Goal: Task Accomplishment & Management: Complete application form

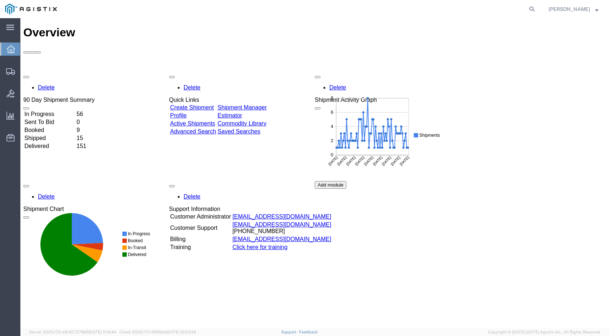
click at [198, 104] on link "Create Shipment" at bounding box center [192, 107] width 44 height 6
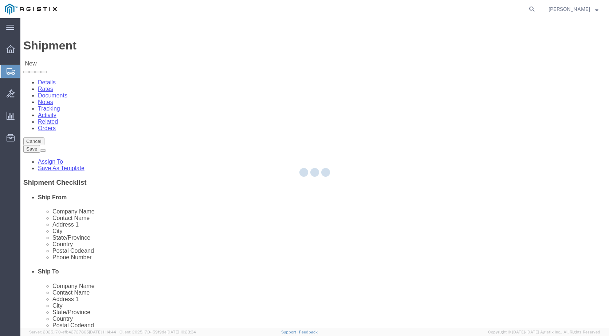
select select
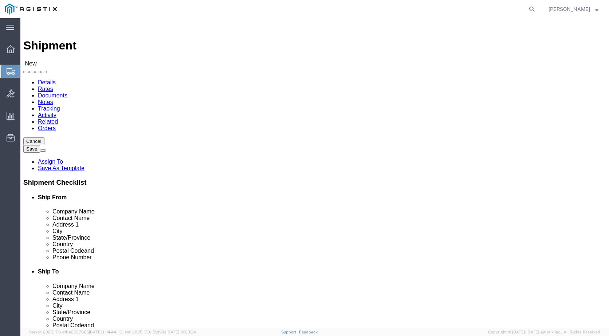
scroll to position [73, 0]
select select "51996"
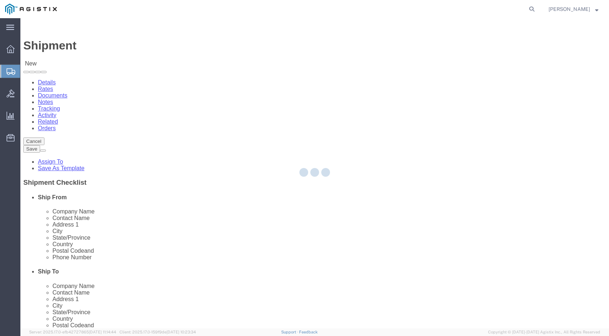
type input "USBICES-X Logistics"
type input "[STREET_ADDRESS]"
type input "6th Floor"
type input "[GEOGRAPHIC_DATA]"
type input "22150"
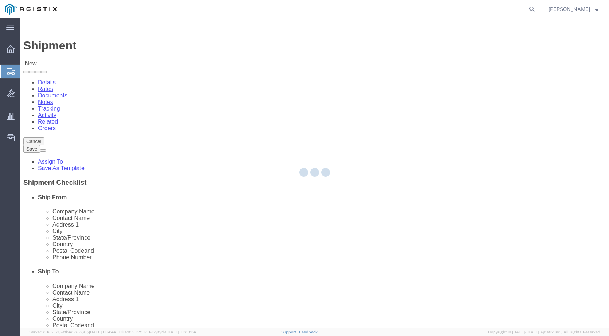
select select "VA"
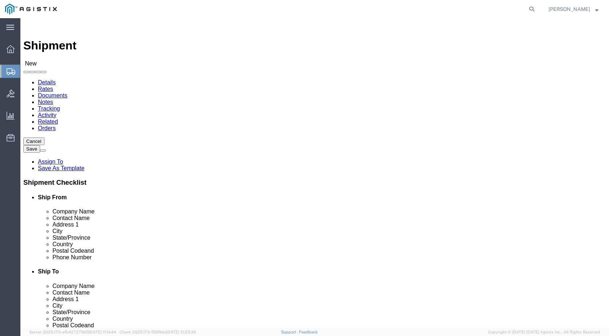
click input "text"
type input "[PERSON_NAME]"
click input "text"
type input "General Dynamics"
click input "text"
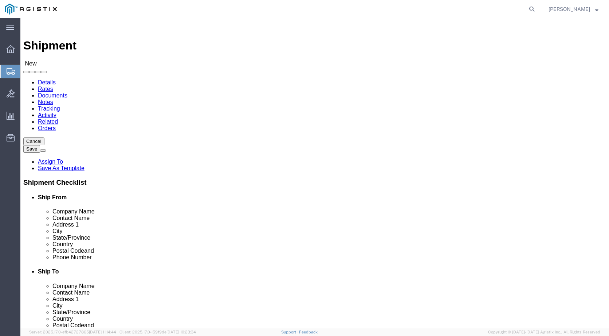
type input "[PHONE_NUMBER]"
click input "text"
type input "[PERSON_NAME][EMAIL_ADDRESS][DOMAIN_NAME]"
checkbox input "true"
click input "text"
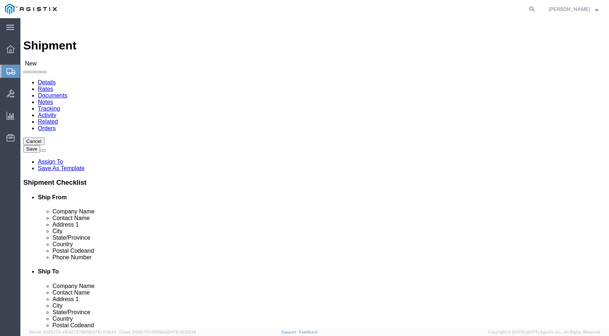
paste input "[PERSON_NAME] II"
type input "[PERSON_NAME] II"
drag, startPoint x: 343, startPoint y: 139, endPoint x: 292, endPoint y: 139, distance: 51.0
click div "Company Name [PERSON_NAME] II"
click input "text"
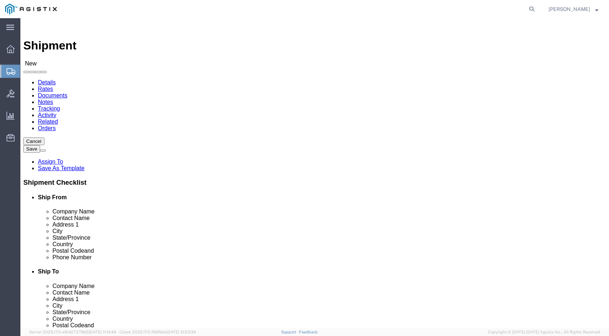
paste input "[PERSON_NAME] II"
type input "[PERSON_NAME] II"
click input "text"
paste input "[PERSON_NAME][EMAIL_ADDRESS][PERSON_NAME][DOMAIN_NAME]"
type input "[PERSON_NAME][EMAIL_ADDRESS][PERSON_NAME][DOMAIN_NAME]"
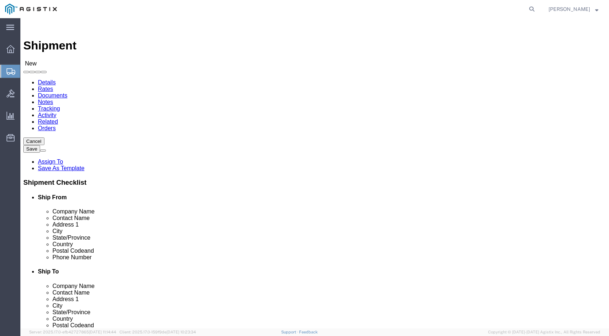
checkbox input "true"
click input "text"
paste input "[PHONE_NUMBER]"
type input "[PHONE_NUMBER]"
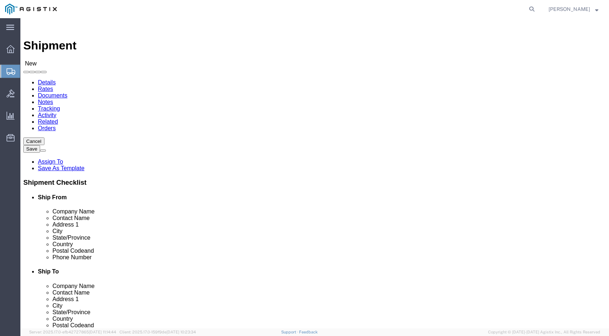
select select
select select "NC"
click input "text"
paste input "[STREET_ADDRESS]"
type input "[STREET_ADDRESS]"
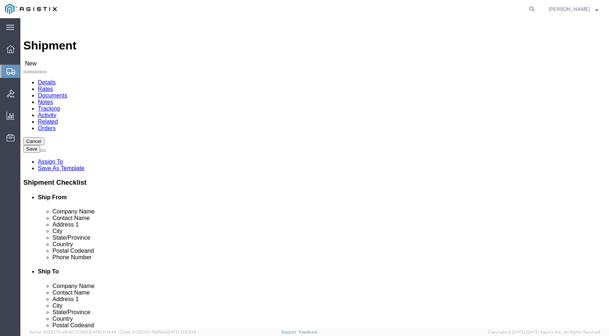
select select
paste input "28532"
type input "28532"
select select
paste input "Cherry Point"
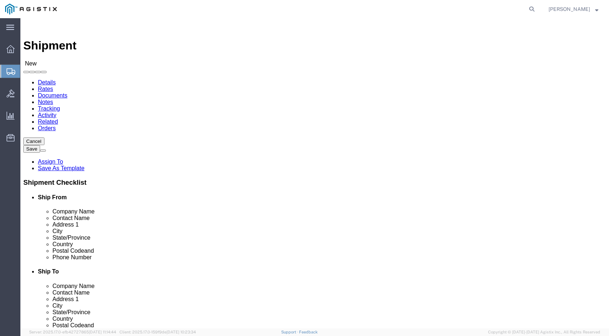
type input "Cherry Point"
select select
paste input "2nd Marine Aircraft Wing G-6"
type input "2nd Marine Aircraft Wing G-6"
click input "text"
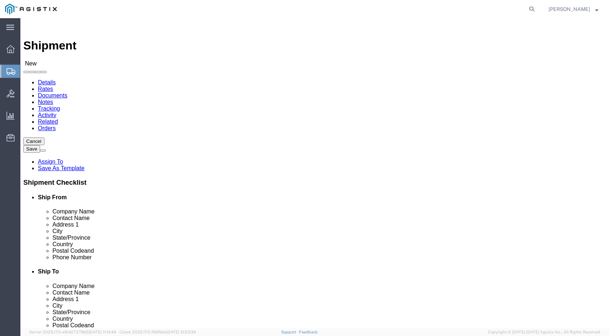
paste input "ATTN: 2D MAW G-6"
type input "ATTN: 2D MAW G-6"
click input "text"
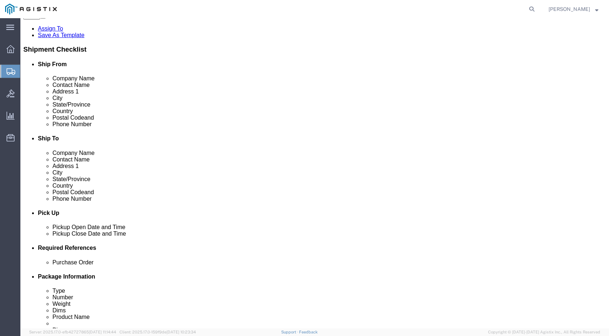
scroll to position [146, 0]
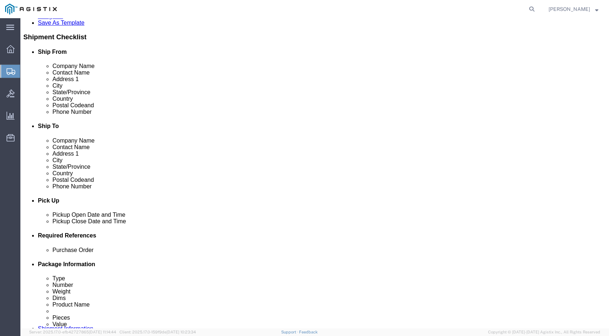
type input "General Dynamics"
click div
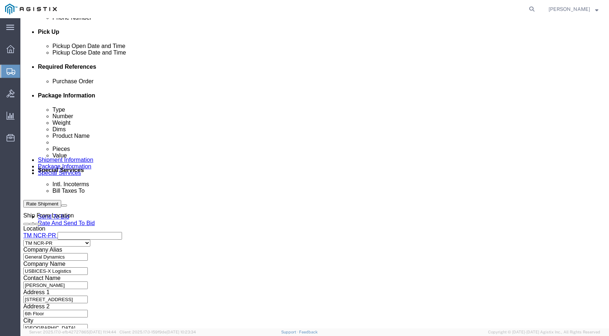
click button "Apply"
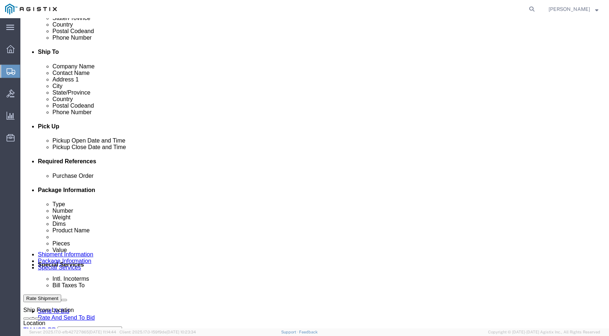
scroll to position [205, 0]
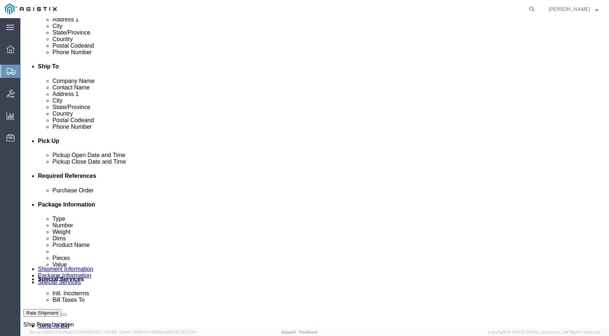
click input "text"
type input "GDIT-12132"
click icon
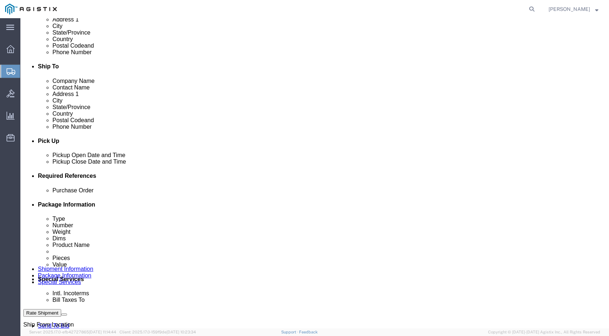
click div
click button "Apply"
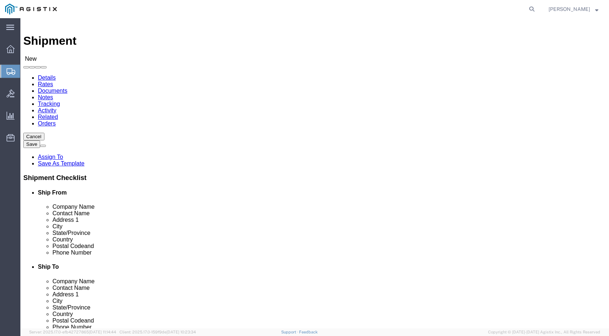
scroll to position [0, 0]
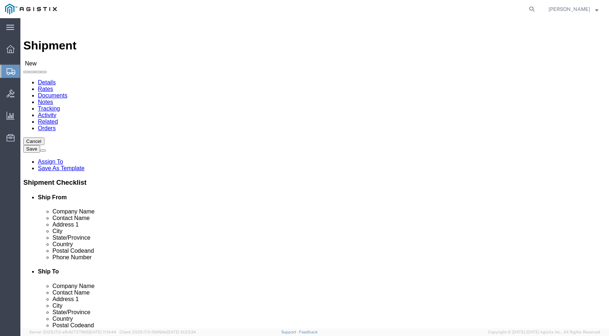
click button "Save"
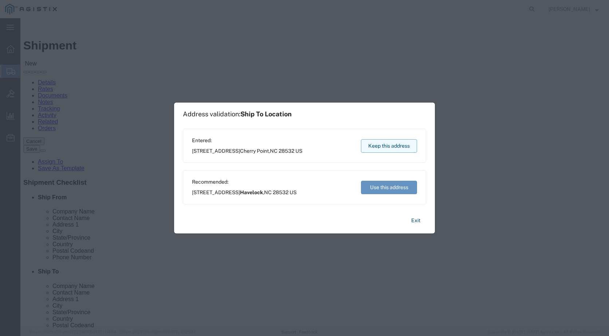
click at [379, 150] on button "Keep this address" at bounding box center [389, 145] width 56 height 13
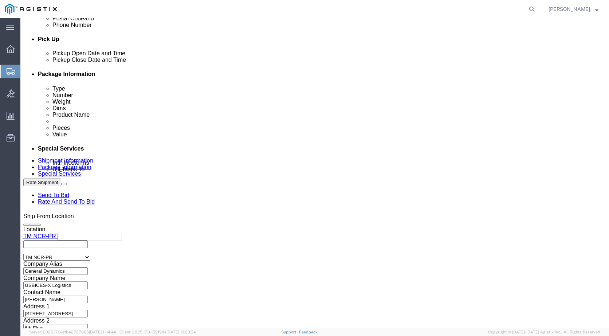
scroll to position [314, 0]
click button "Continue"
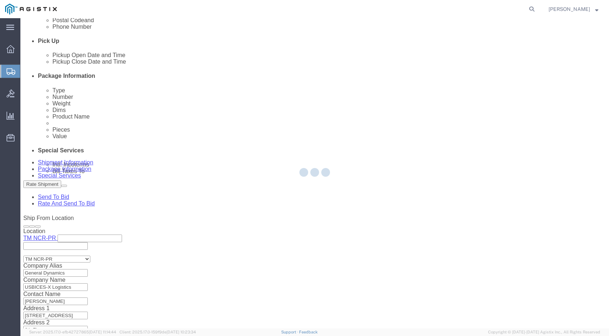
scroll to position [0, 0]
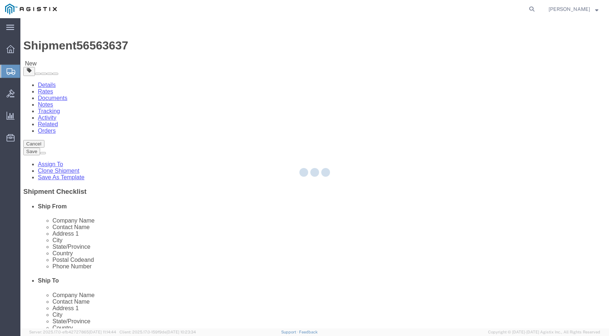
select select "CBOX"
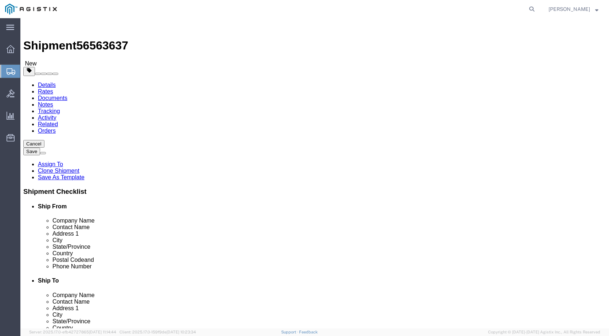
click input "text"
type input "16"
type input "12"
type input "8"
drag, startPoint x: 99, startPoint y: 175, endPoint x: 29, endPoint y: 191, distance: 71.9
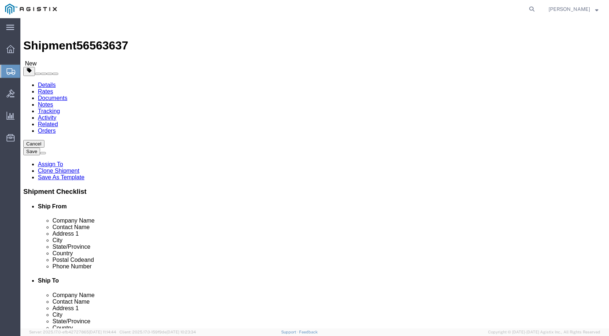
click div "Package Type Select Bale(s) Basket(s) Bolt(s) Bottle(s) Buckets Bulk Bundle(s) …"
type input "5.00"
click select "Select Bale(s) Basket(s) Bolt(s) Bottle(s) Buckets Bulk Bundle(s) Can(s) Cardbo…"
click span
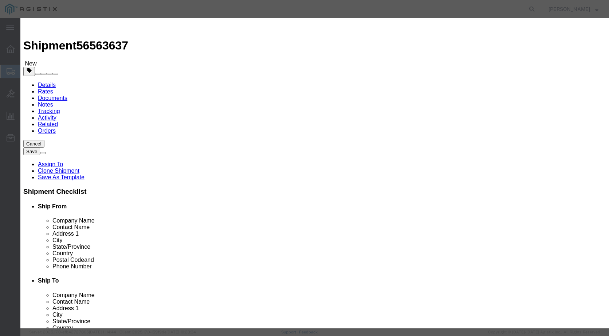
click input "text"
type input "c"
type input "ip p"
click td "Model: CP-8865NR-K9++="
type input "1"
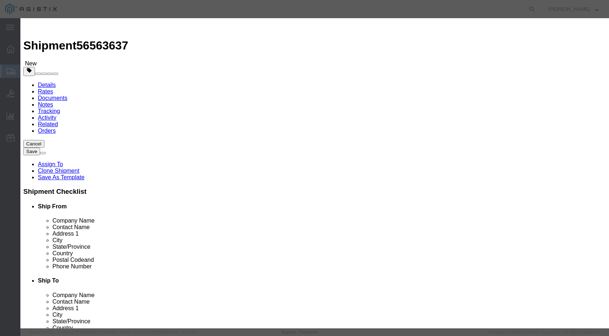
type input "352.81"
select select "USD"
select select "92.5"
type textarea "Asset Tag:"
select select "US"
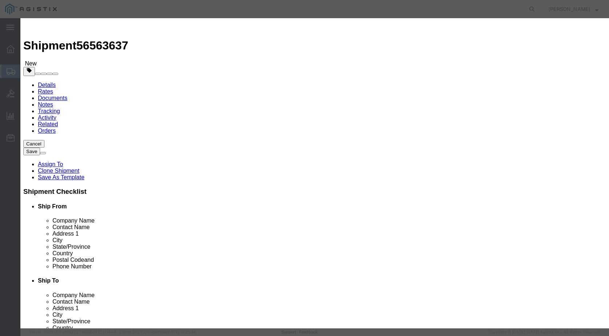
type input "Cisco 8865 Phone"
type input "CP-8865NR-K9++="
type textarea "Cisco 8865 IP Phone, Video"
type input "Cisco 8865 Phone"
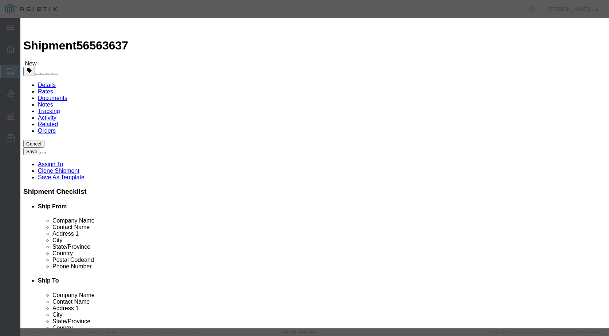
click input "text"
type input "FJC26361N2J"
click textarea "Asset Tag:"
type textarea "Asset Tag: 096301 MAC: DC0539B3CC71"
click button "Save & Close"
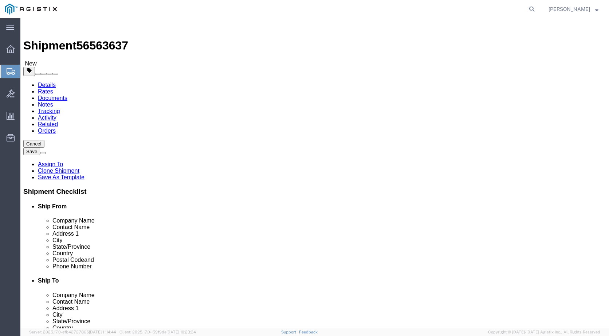
scroll to position [7, 0]
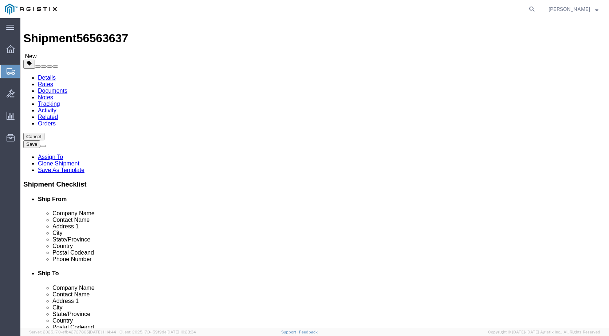
click button "Continue"
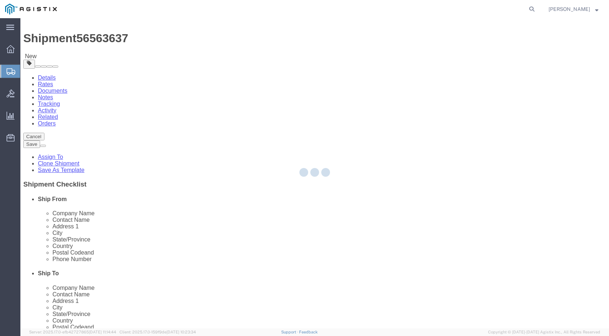
select select
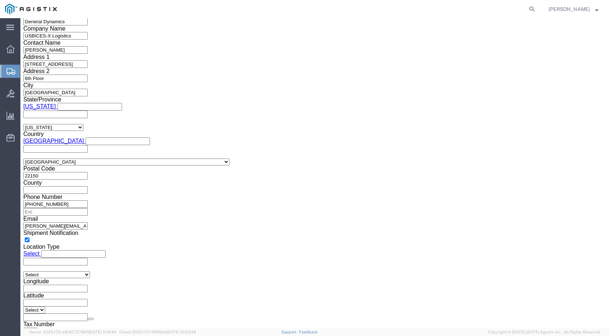
scroll to position [684, 0]
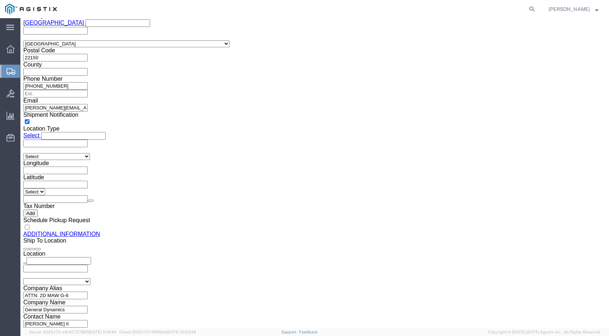
click button "Rate Shipment"
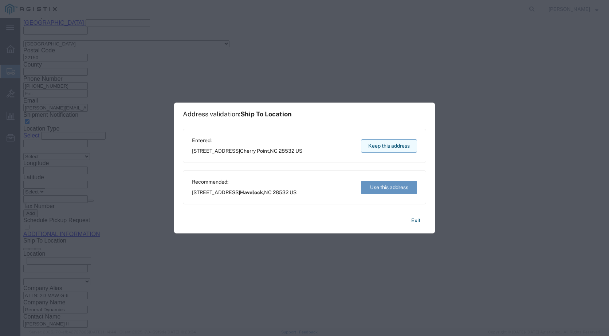
click at [392, 147] on button "Keep this address" at bounding box center [389, 145] width 56 height 13
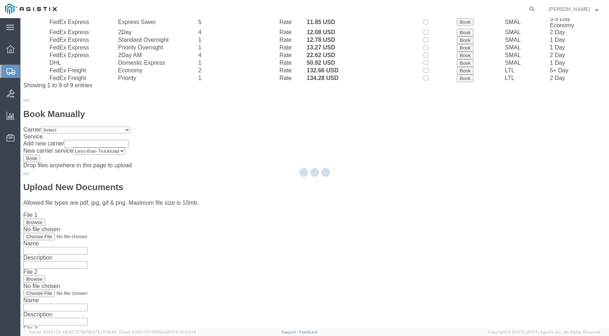
scroll to position [0, 0]
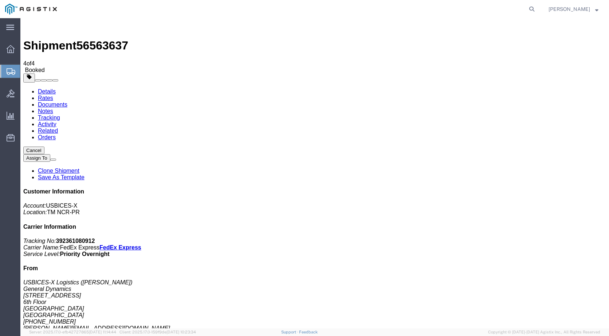
checkbox input "true"
